Goal: Task Accomplishment & Management: Use online tool/utility

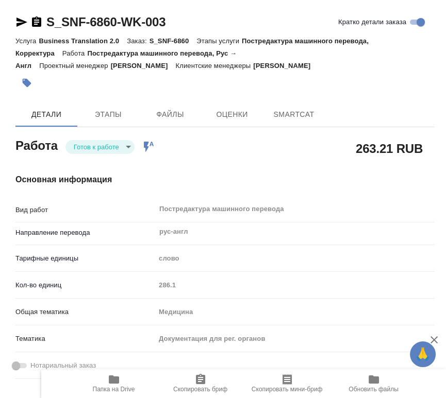
type textarea "x"
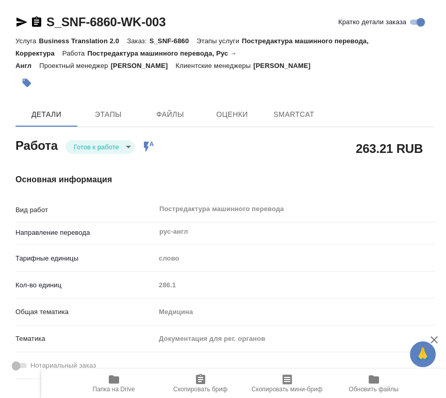
type textarea "x"
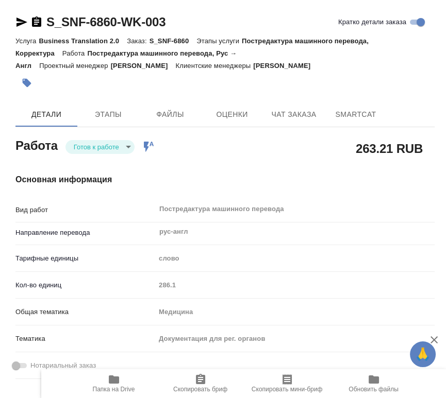
type textarea "x"
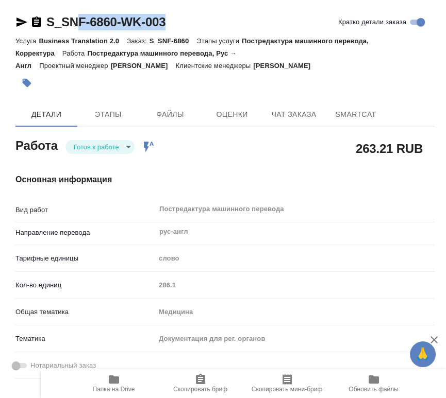
type textarea "x"
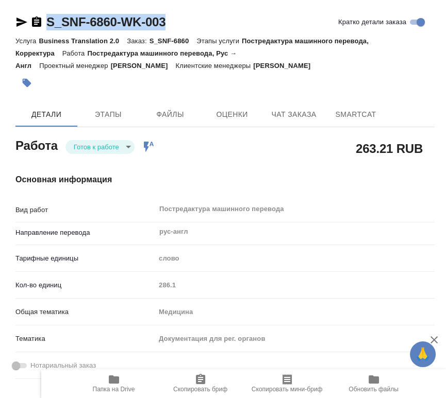
drag, startPoint x: 140, startPoint y: 25, endPoint x: 48, endPoint y: 22, distance: 91.8
click at [48, 22] on div "S_SNF-6860-WK-003 Кратко детали заказа" at bounding box center [224, 22] width 419 height 16
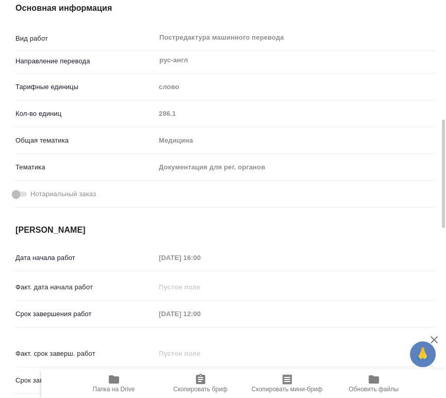
scroll to position [229, 0]
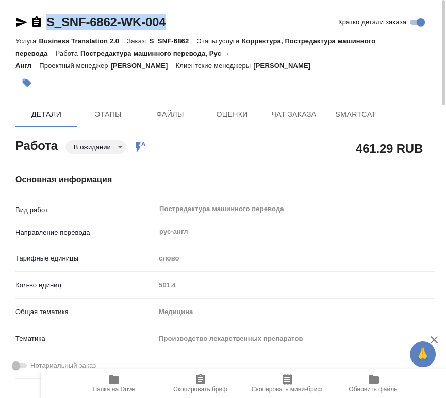
drag, startPoint x: 214, startPoint y: 27, endPoint x: 49, endPoint y: 16, distance: 165.7
click at [49, 16] on div "S_SNF-6862-WK-004 Кратко детали заказа" at bounding box center [224, 22] width 419 height 16
copy link "S_SNF-6862-WK-004"
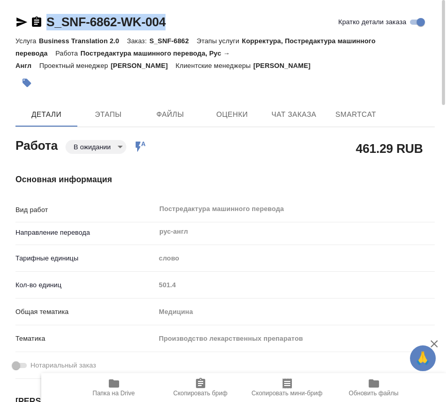
copy link "S_SNF-6862-WK-004"
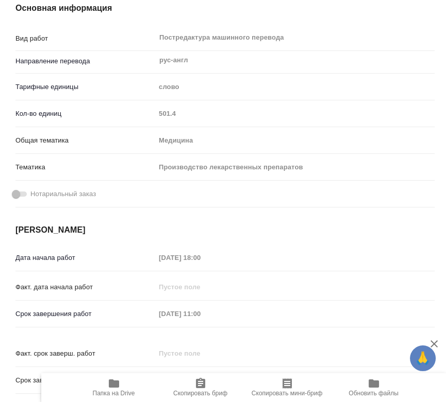
scroll to position [229, 0]
